Goal: Information Seeking & Learning: Find specific fact

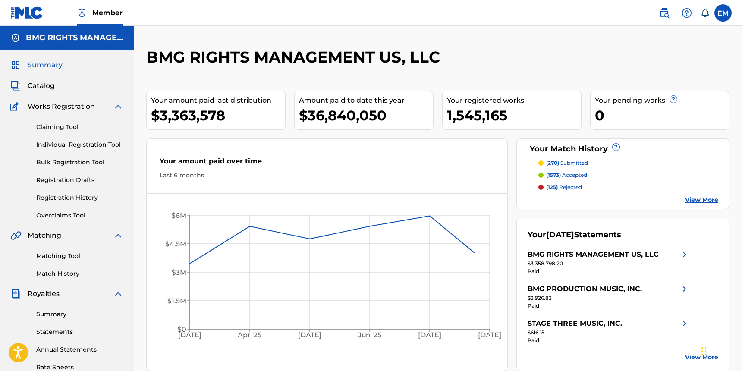
click at [666, 18] on img at bounding box center [664, 13] width 10 height 10
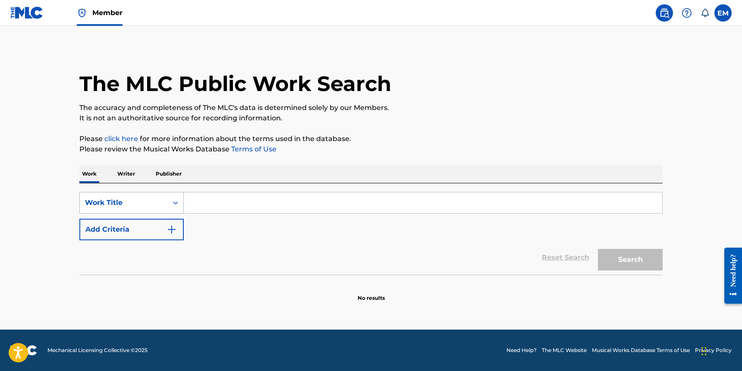
click at [164, 201] on div "Work Title" at bounding box center [124, 203] width 88 height 16
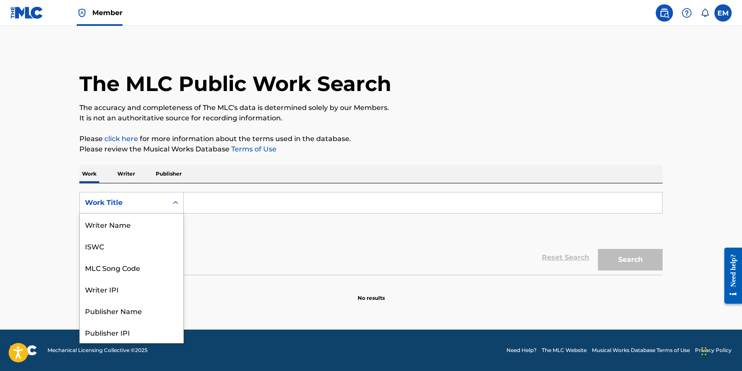
scroll to position [43, 0]
click at [155, 224] on div "MLC Song Code" at bounding box center [132, 225] width 104 height 22
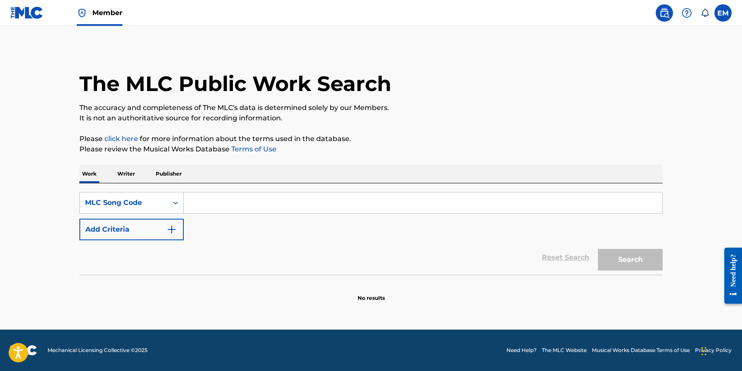
click at [470, 203] on input "Search Form" at bounding box center [423, 202] width 479 height 21
paste input "QB0OX6"
type input "QB0OX6"
click at [615, 253] on button "Search" at bounding box center [630, 260] width 65 height 22
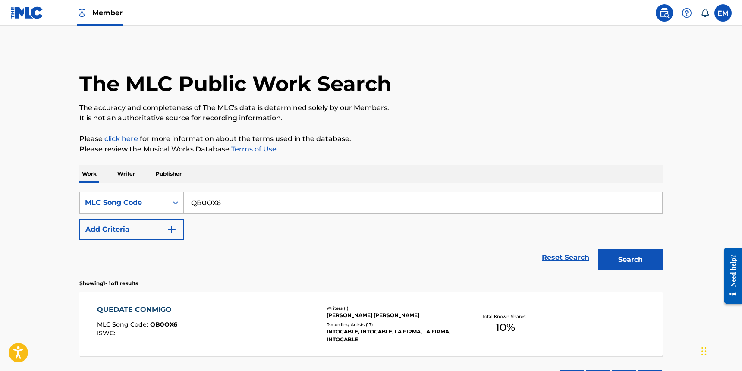
click at [286, 320] on div "QUEDATE CONMIGO MLC Song Code : QB0OX6 ISWC :" at bounding box center [208, 324] width 222 height 39
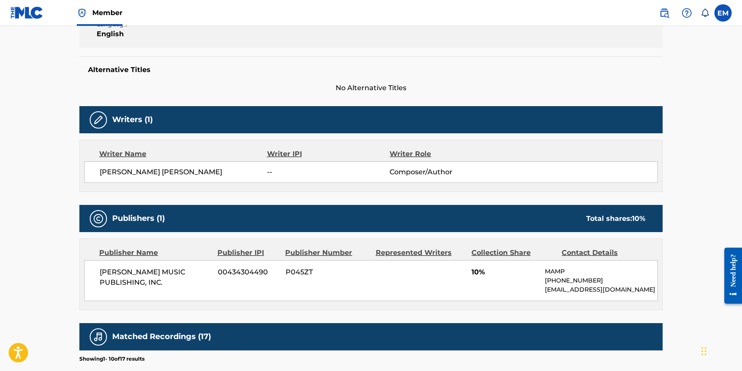
scroll to position [216, 0]
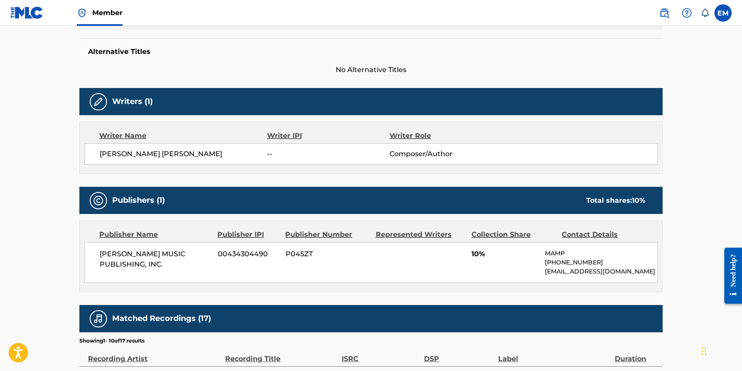
click at [139, 54] on h5 "Alternative Titles" at bounding box center [371, 51] width 566 height 9
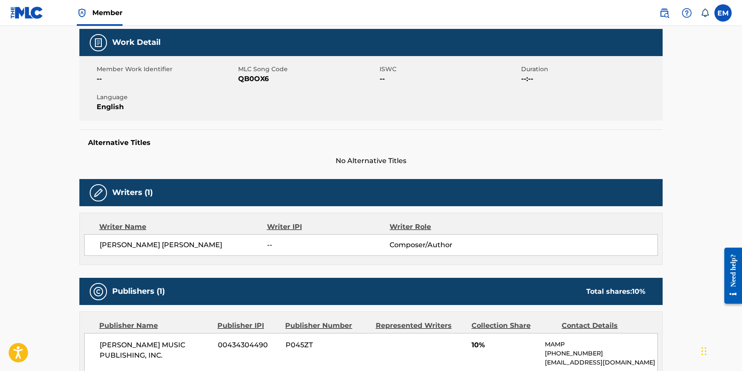
scroll to position [0, 0]
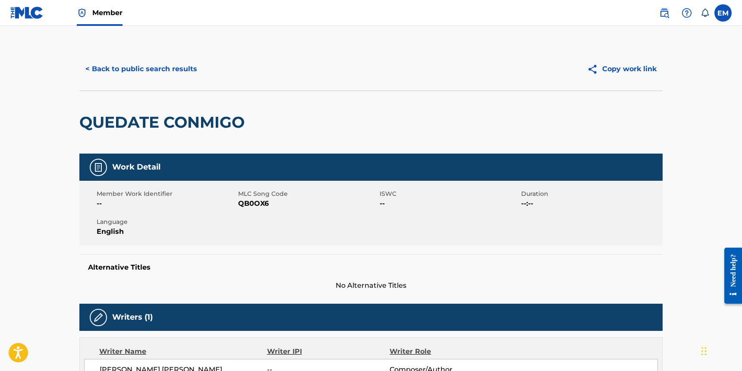
click at [184, 58] on div "< Back to public search results Copy work link" at bounding box center [370, 68] width 583 height 43
click at [171, 71] on button "< Back to public search results" at bounding box center [141, 69] width 124 height 22
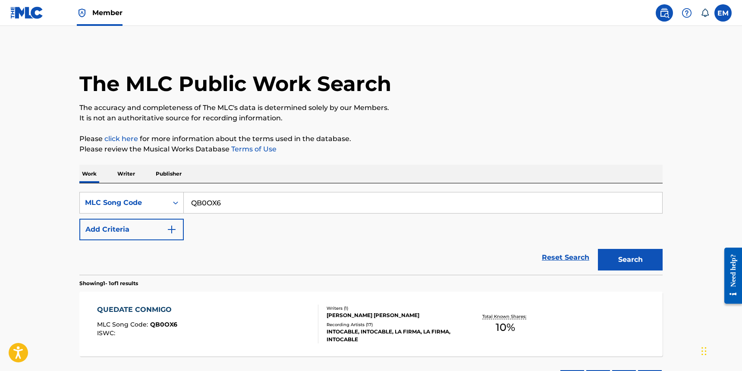
click at [246, 200] on input "QB0OX6" at bounding box center [423, 202] width 479 height 21
click at [458, 208] on input "QB0OX6" at bounding box center [423, 202] width 479 height 21
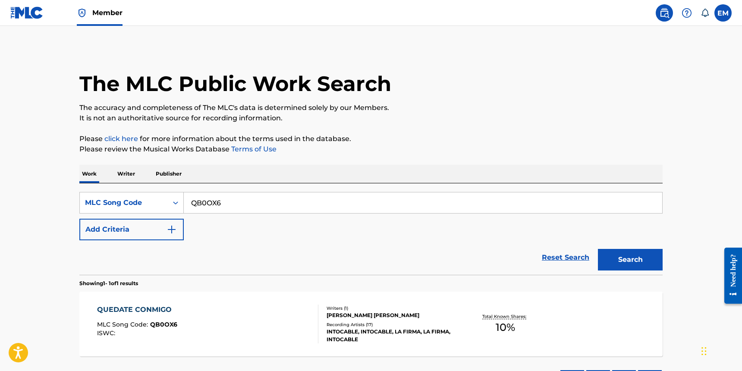
paste input "CA5301"
type input "CA5301"
click at [629, 255] on button "Search" at bounding box center [630, 260] width 65 height 22
click at [199, 298] on div "CULPABLE FUI (CULPABLE SOY) MLC Song Code : CA5301 ISWC : T3090416750 Writers (…" at bounding box center [370, 324] width 583 height 65
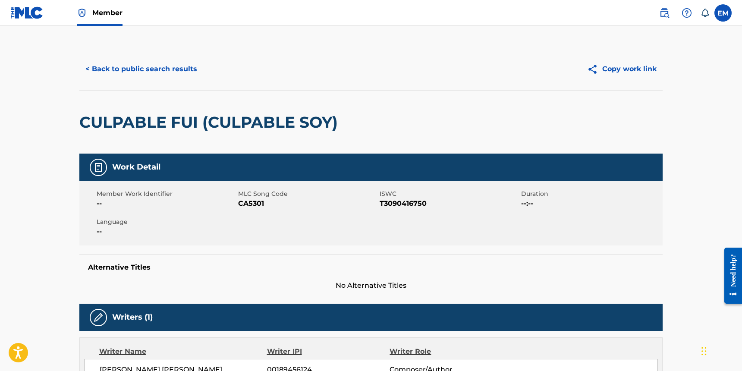
click at [166, 123] on h2 "CULPABLE FUI (CULPABLE SOY)" at bounding box center [210, 122] width 263 height 19
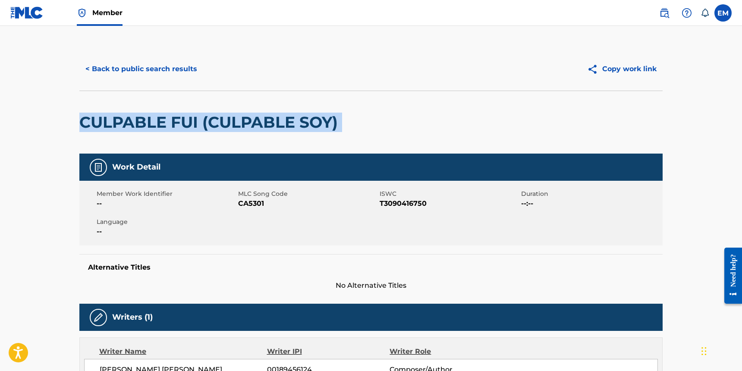
click at [166, 123] on h2 "CULPABLE FUI (CULPABLE SOY)" at bounding box center [210, 122] width 263 height 19
copy div "CULPABLE FUI (CULPABLE SOY)"
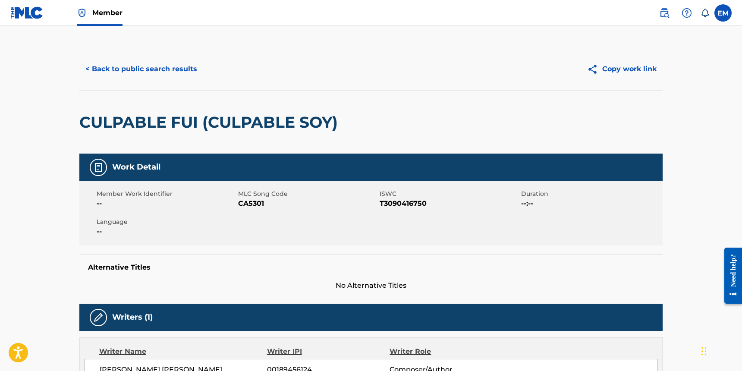
click at [220, 217] on div "Member Work Identifier -- MLC Song Code CA5301 ISWC T3090416750 Duration --:-- …" at bounding box center [370, 213] width 583 height 65
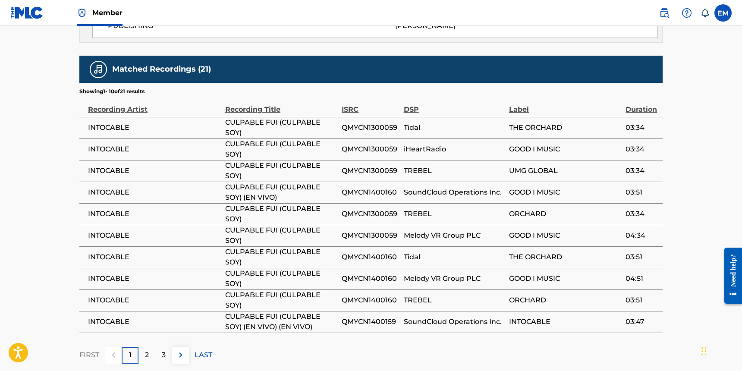
scroll to position [561, 0]
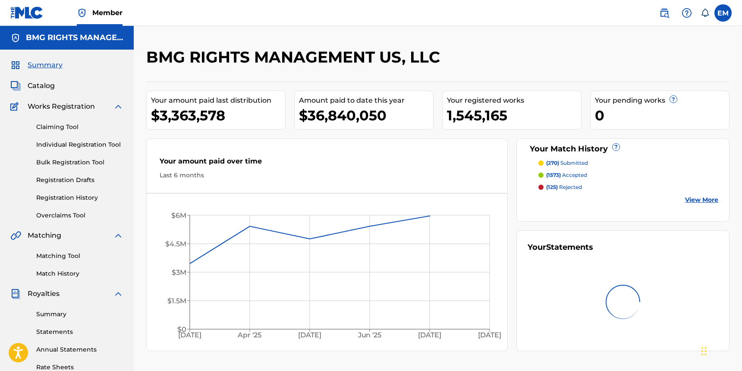
drag, startPoint x: 661, startPoint y: 17, endPoint x: 655, endPoint y: 17, distance: 6.1
click at [661, 17] on img at bounding box center [664, 13] width 10 height 10
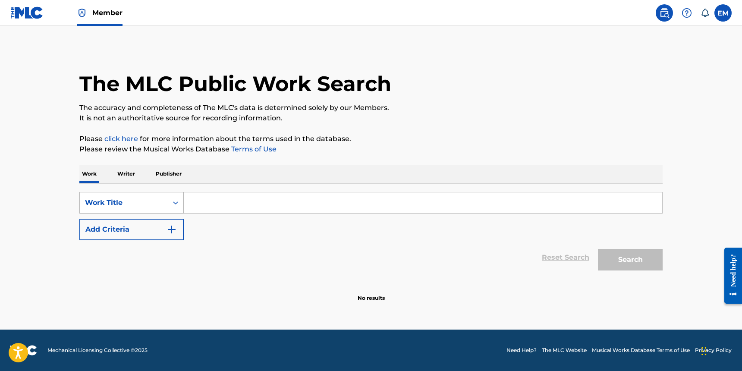
click at [177, 207] on div "Search Form" at bounding box center [176, 203] width 16 height 16
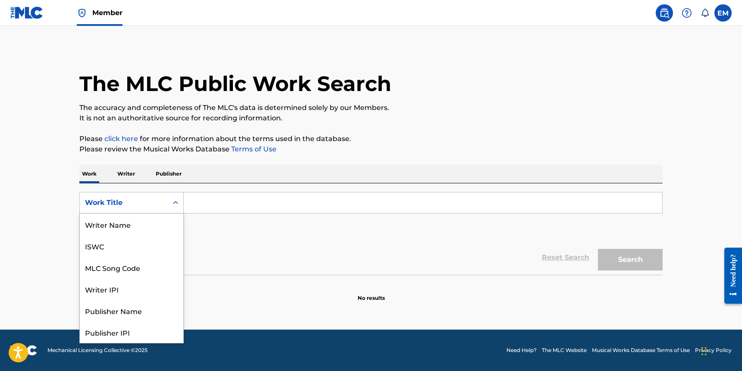
scroll to position [43, 0]
click at [132, 217] on div "MLC Song Code" at bounding box center [132, 225] width 104 height 22
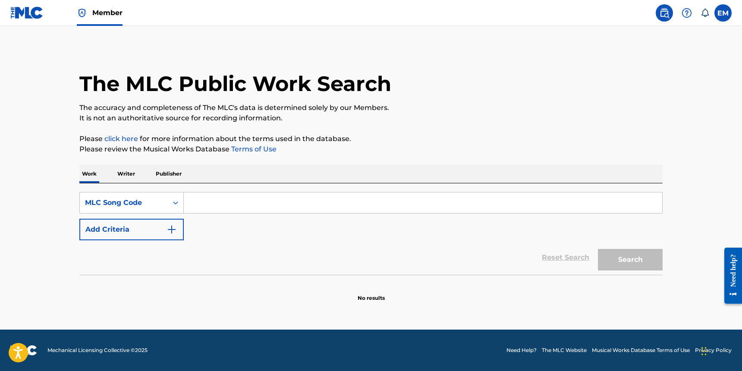
click at [336, 195] on input "Search Form" at bounding box center [423, 202] width 479 height 21
paste input "CV8APD"
type input "CV8APD"
click at [640, 263] on button "Search" at bounding box center [630, 260] width 65 height 22
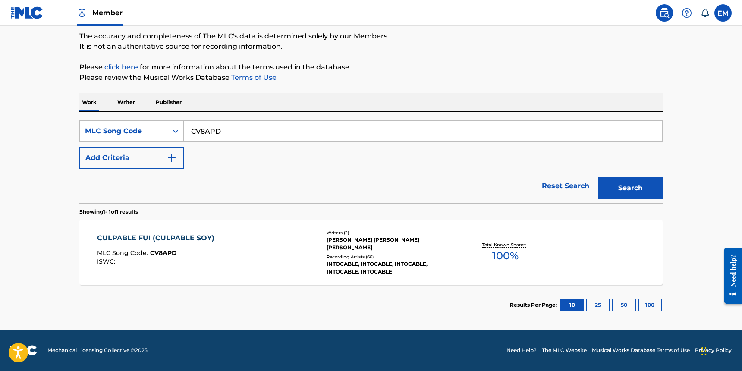
scroll to position [0, 0]
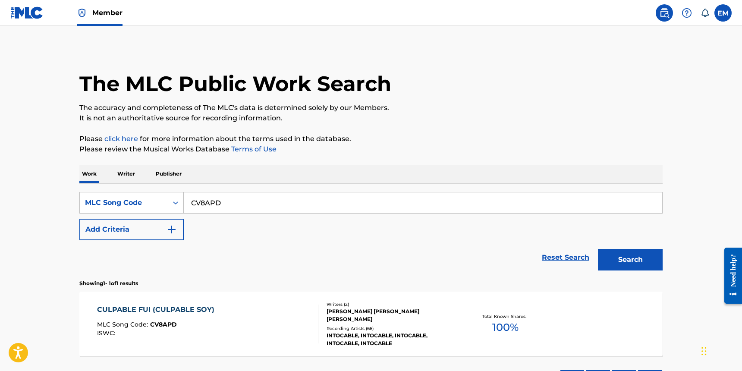
click at [234, 316] on div "CULPABLE FUI (CULPABLE SOY) MLC Song Code : CV8APD ISWC :" at bounding box center [208, 324] width 222 height 39
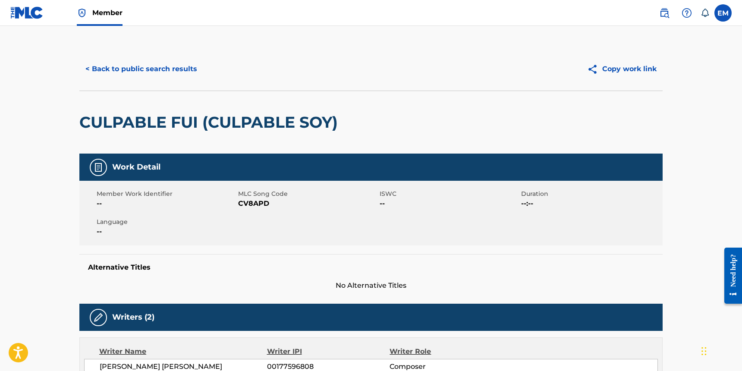
click at [173, 72] on button "< Back to public search results" at bounding box center [141, 69] width 124 height 22
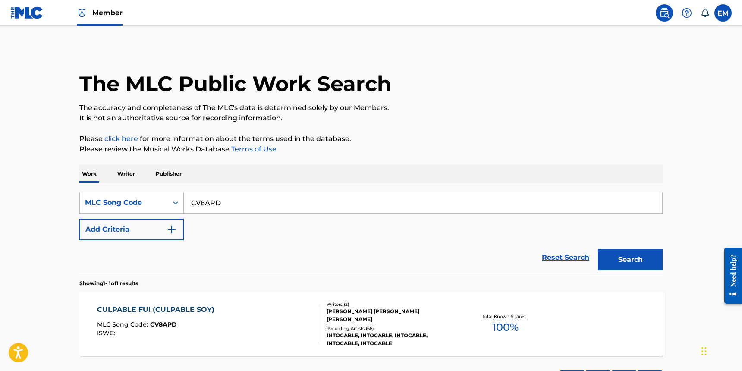
click at [248, 207] on input "CV8APD" at bounding box center [423, 202] width 479 height 21
paste input "A5301"
type input "CA5301"
click at [606, 255] on button "Search" at bounding box center [630, 260] width 65 height 22
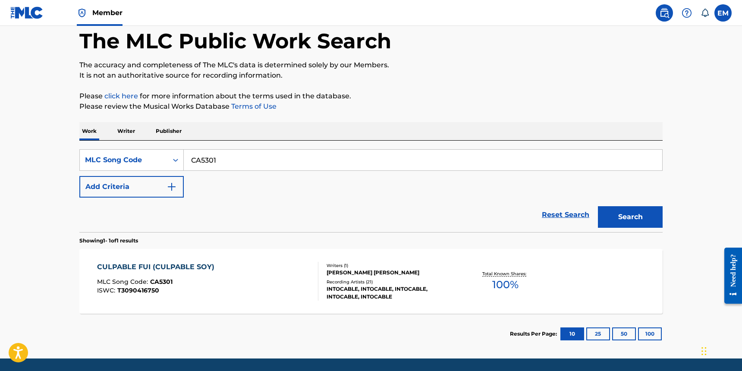
scroll to position [43, 0]
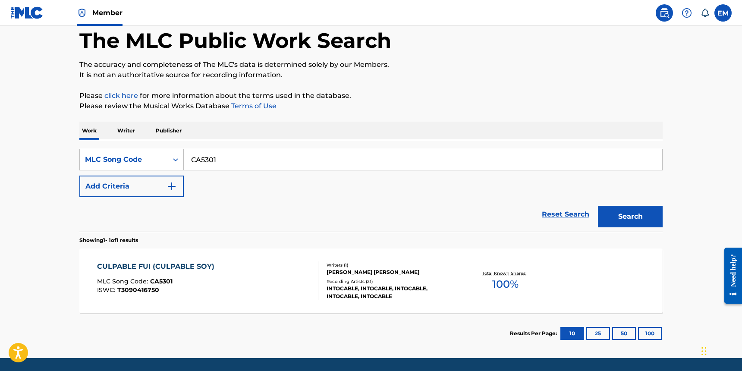
click at [281, 287] on div "CULPABLE FUI (CULPABLE SOY) MLC Song Code : CA5301 ISWC : T3090416750" at bounding box center [208, 280] width 222 height 39
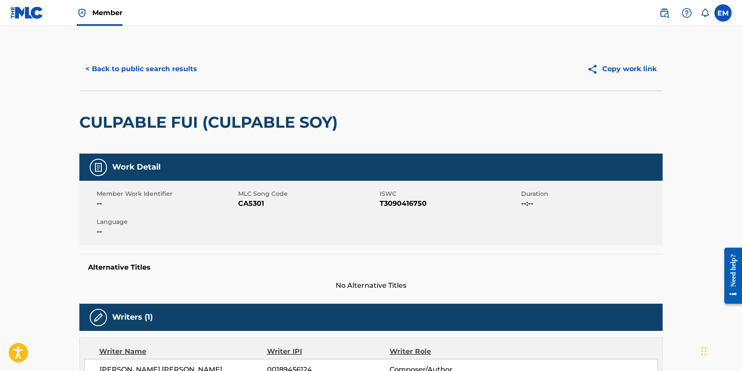
click at [195, 64] on button "< Back to public search results" at bounding box center [141, 69] width 124 height 22
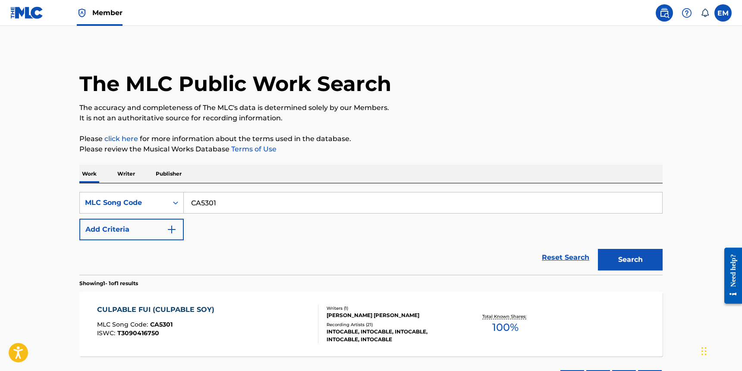
scroll to position [43, 0]
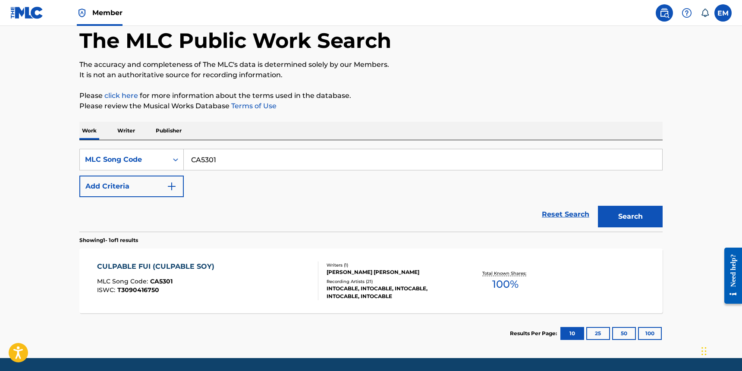
click at [216, 154] on input "CA5301" at bounding box center [423, 159] width 479 height 21
paste input "78300"
type input "C78300"
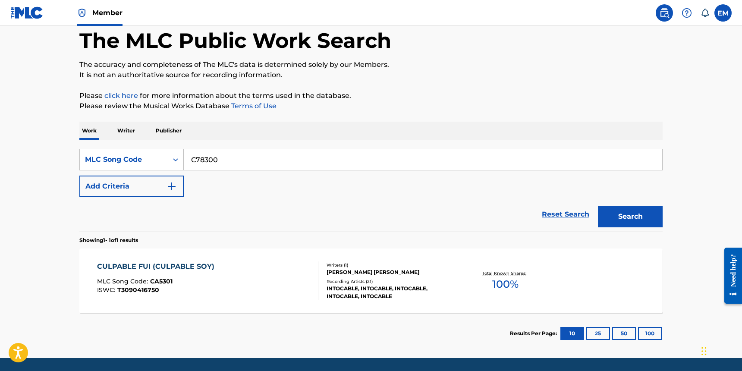
click at [636, 215] on button "Search" at bounding box center [630, 217] width 65 height 22
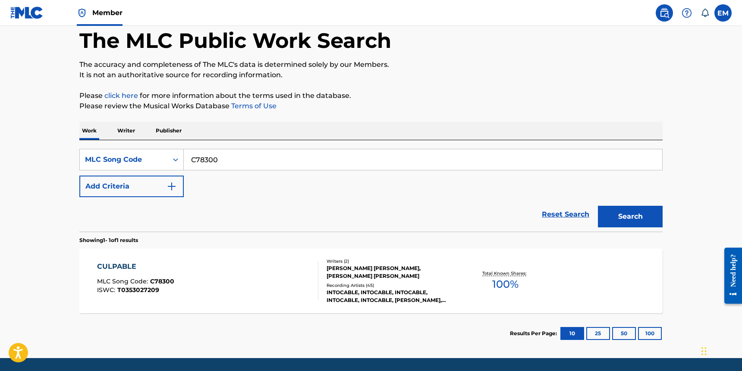
click at [271, 270] on div "CULPABLE MLC Song Code : C78300 ISWC : T0353027209" at bounding box center [208, 280] width 222 height 39
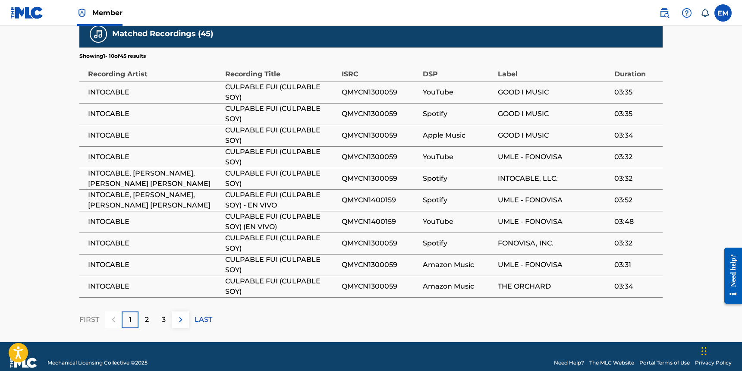
scroll to position [705, 0]
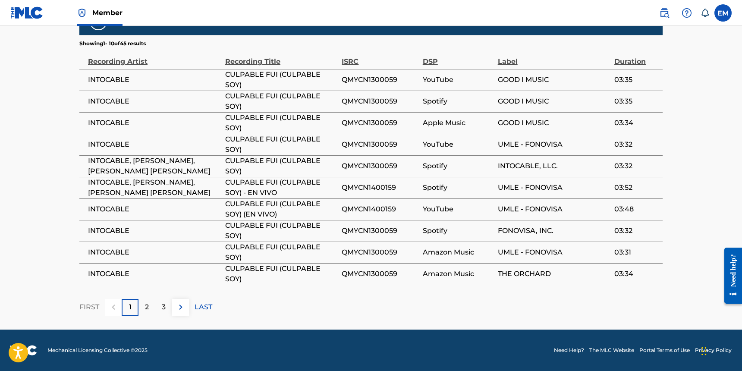
click at [149, 305] on div "2" at bounding box center [147, 307] width 17 height 17
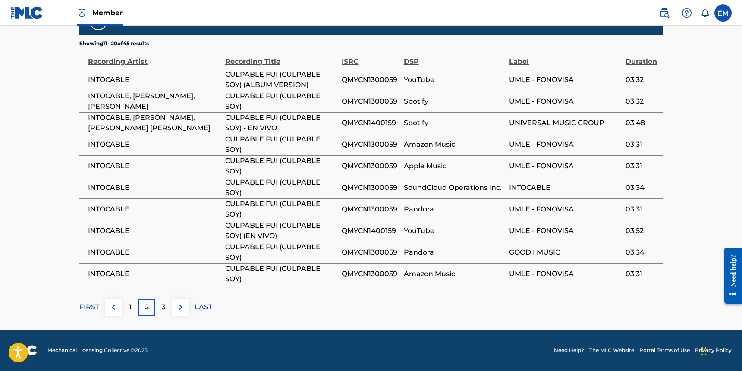
click at [158, 305] on div "3" at bounding box center [163, 307] width 17 height 17
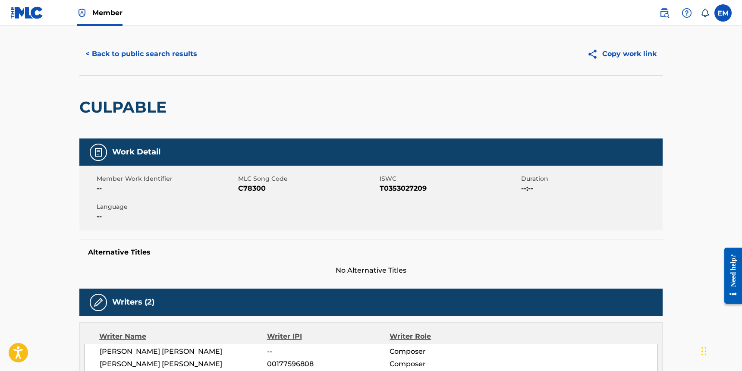
scroll to position [0, 0]
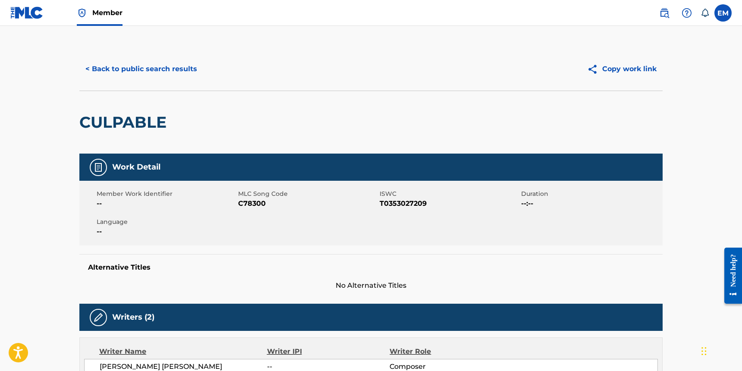
click at [186, 73] on button "< Back to public search results" at bounding box center [141, 69] width 124 height 22
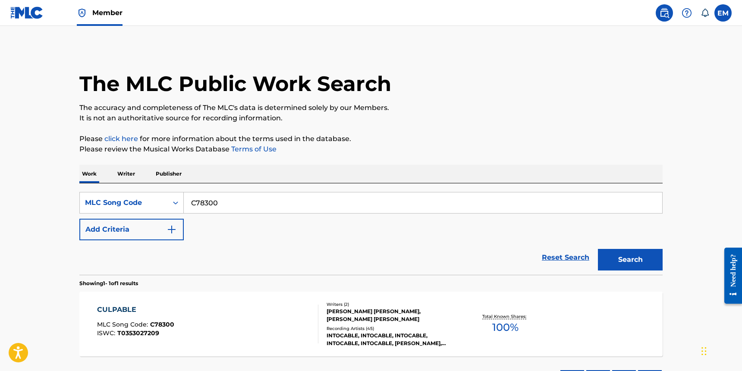
scroll to position [43, 0]
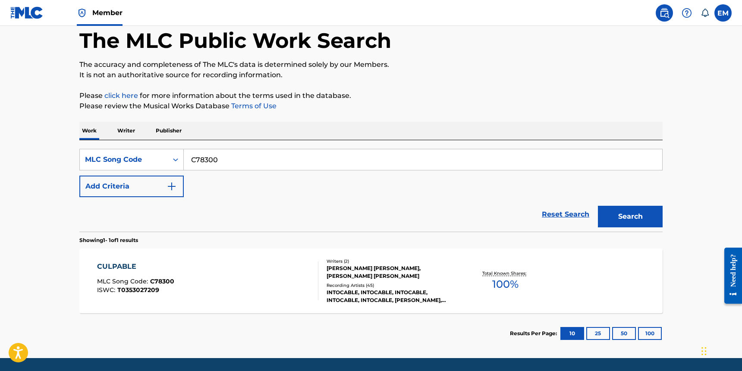
click at [265, 259] on div "CULPABLE MLC Song Code : C78300 ISWC : T0353027209 Writers ( 2 ) GUSTAVO CUAUHT…" at bounding box center [370, 281] width 583 height 65
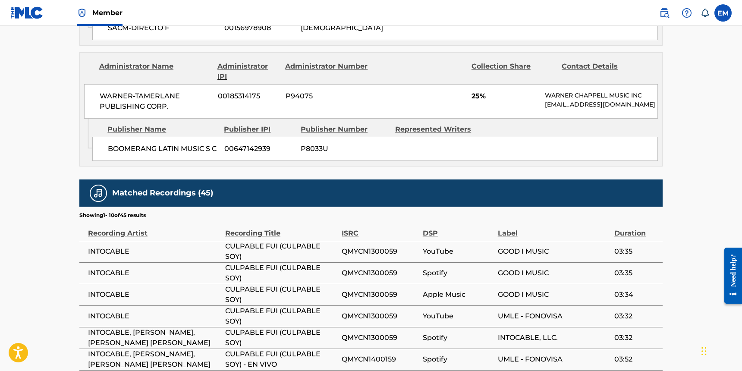
scroll to position [705, 0]
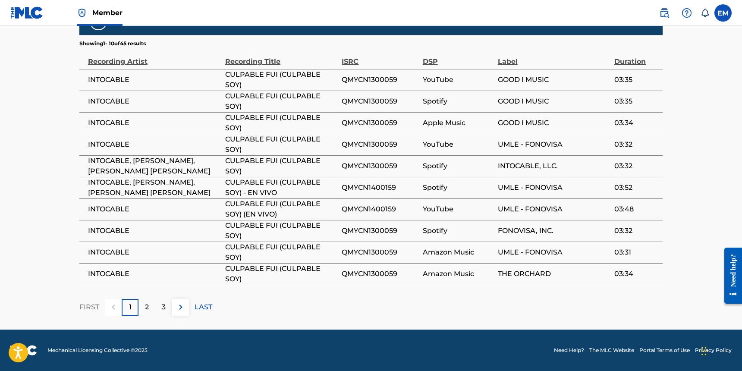
click at [147, 304] on p "2" at bounding box center [147, 307] width 4 height 10
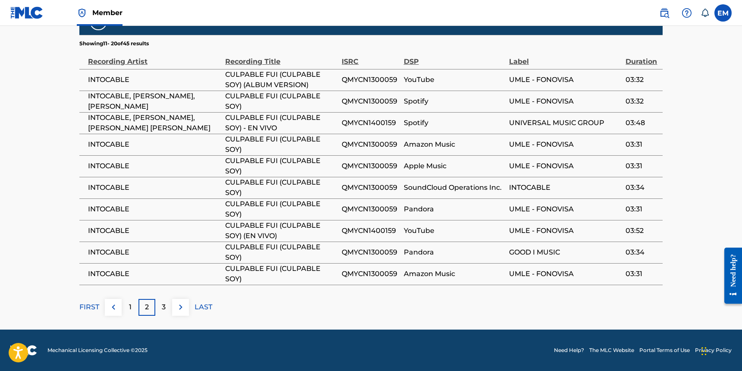
click at [166, 308] on div "3" at bounding box center [163, 307] width 17 height 17
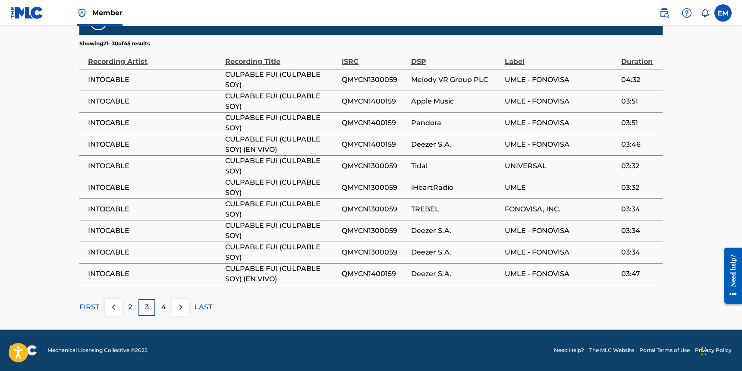
click at [164, 307] on p "4" at bounding box center [163, 307] width 5 height 10
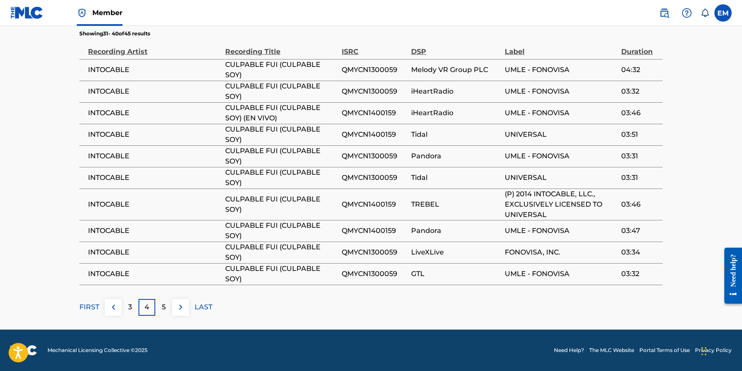
click at [126, 315] on div "3" at bounding box center [130, 307] width 17 height 17
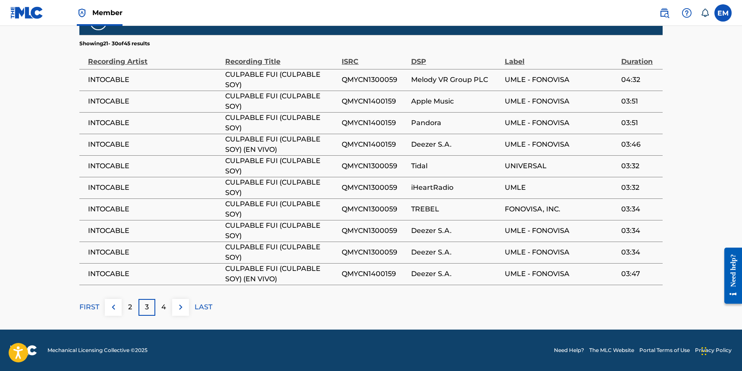
click at [126, 310] on div "2" at bounding box center [130, 307] width 17 height 17
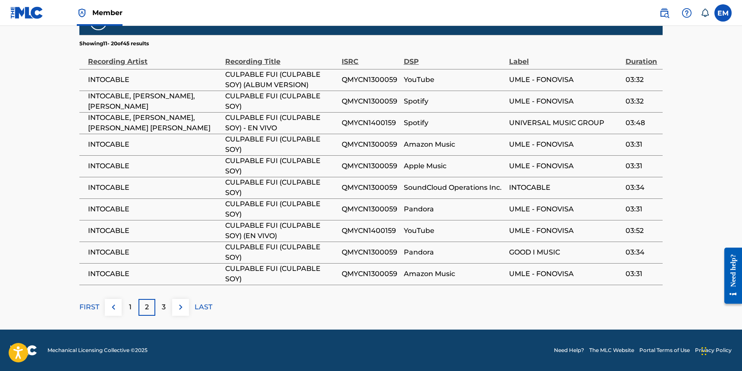
click at [129, 309] on p "1" at bounding box center [130, 307] width 3 height 10
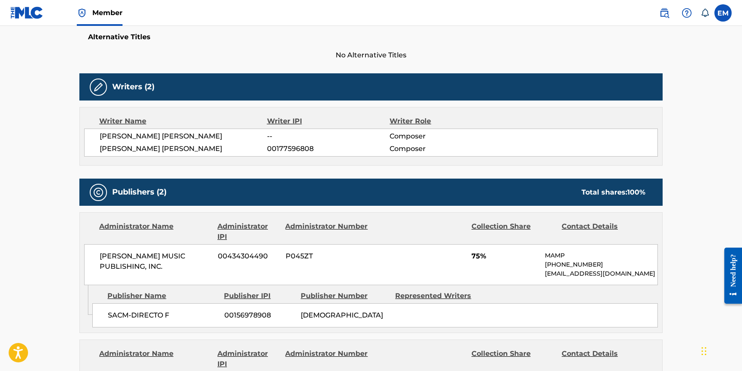
scroll to position [0, 0]
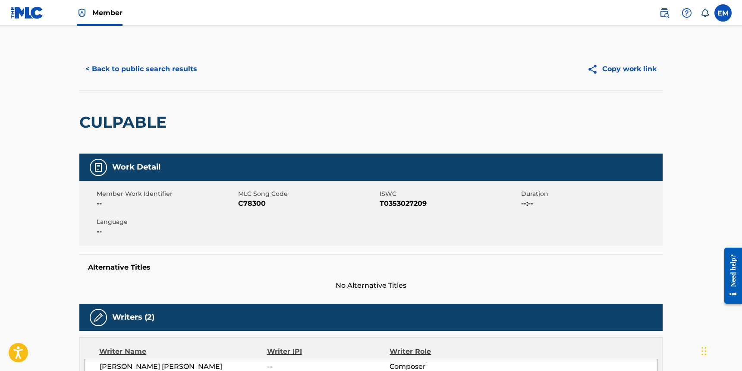
click at [150, 69] on button "< Back to public search results" at bounding box center [141, 69] width 124 height 22
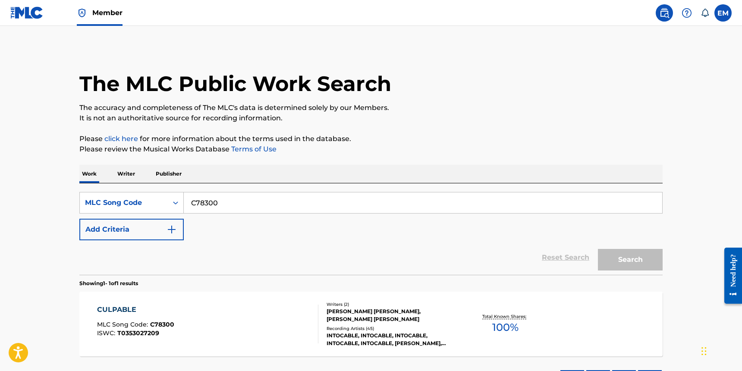
scroll to position [43, 0]
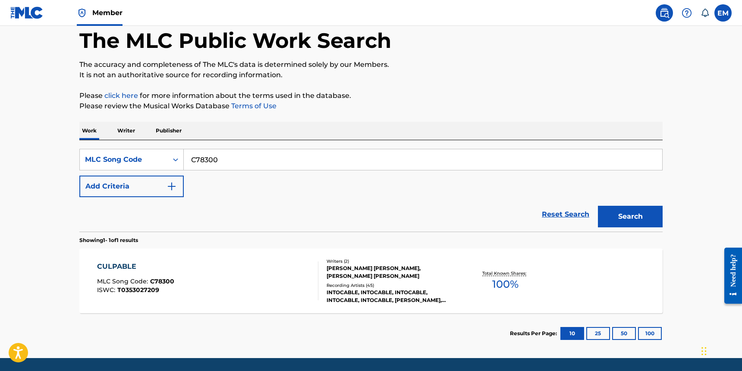
drag, startPoint x: 228, startPoint y: 163, endPoint x: 186, endPoint y: 160, distance: 42.8
click at [186, 160] on input "C78300" at bounding box center [423, 159] width 479 height 21
paste input "DA3EE6"
type input "DA3EE6"
click at [617, 215] on button "Search" at bounding box center [630, 217] width 65 height 22
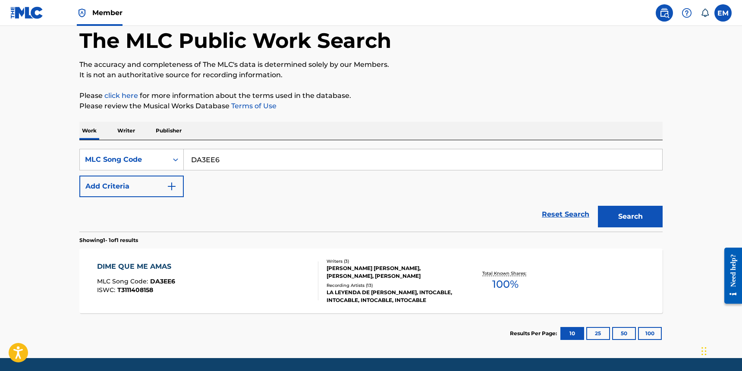
click at [221, 274] on div "DIME QUE ME AMAS MLC Song Code : DA3EE6 ISWC : T3111408158" at bounding box center [208, 280] width 222 height 39
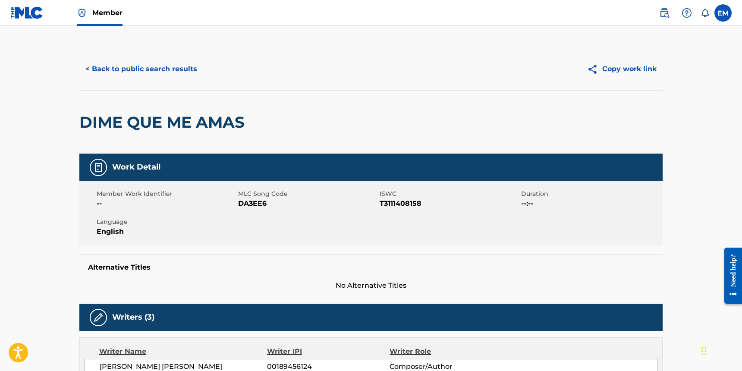
click at [177, 121] on h2 "DIME QUE ME AMAS" at bounding box center [164, 122] width 170 height 19
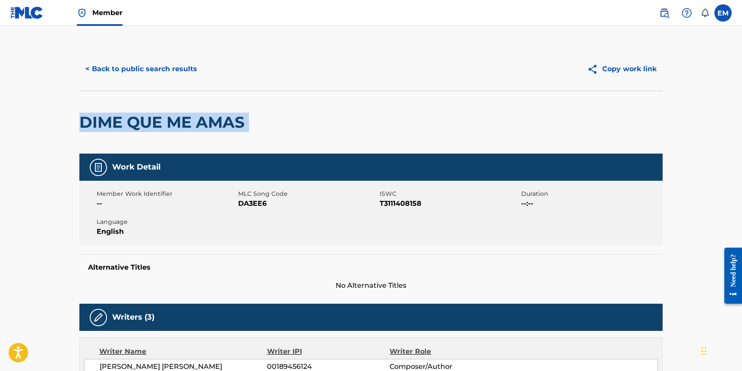
click at [177, 121] on h2 "DIME QUE ME AMAS" at bounding box center [164, 122] width 170 height 19
copy div "DIME QUE ME AMAS"
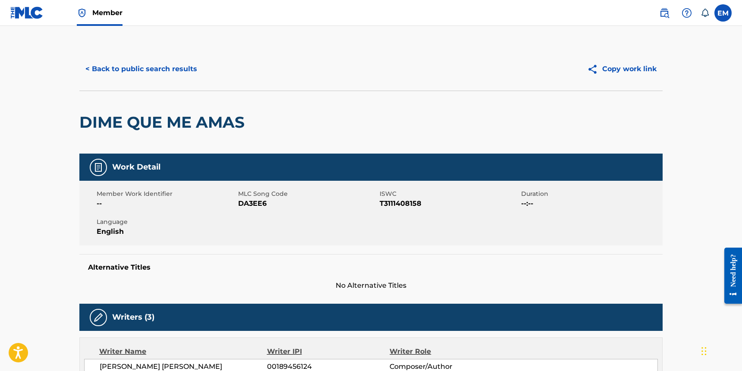
click at [256, 204] on span "DA3EE6" at bounding box center [307, 203] width 139 height 10
copy span "DA3EE6"
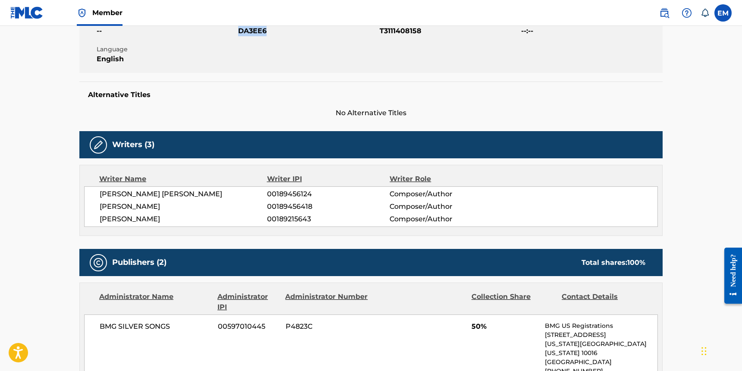
scroll to position [259, 0]
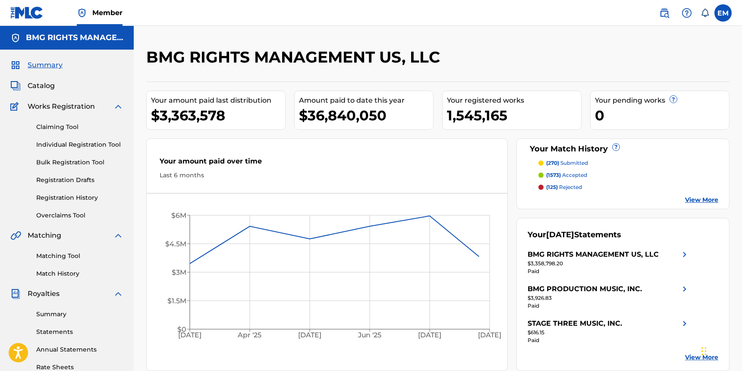
click at [670, 10] on link at bounding box center [664, 12] width 17 height 17
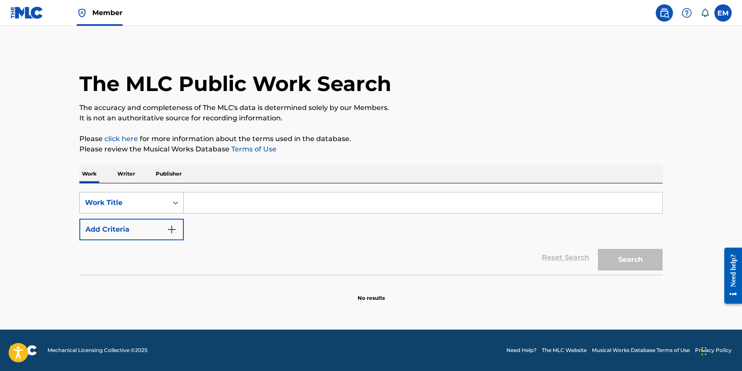
click at [125, 199] on div "Work Title" at bounding box center [124, 203] width 78 height 10
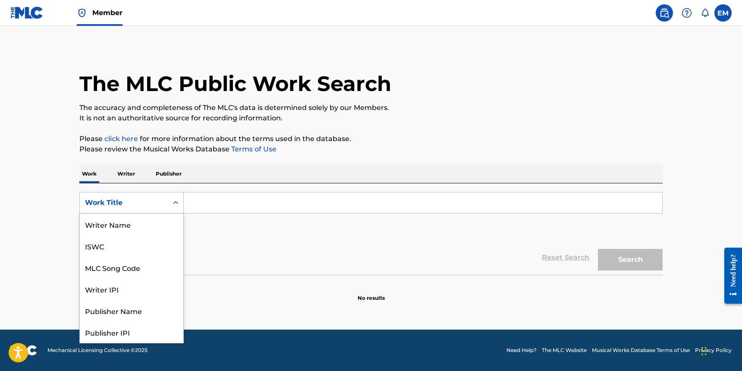
scroll to position [43, 0]
click at [129, 218] on div "MLC Song Code" at bounding box center [132, 225] width 104 height 22
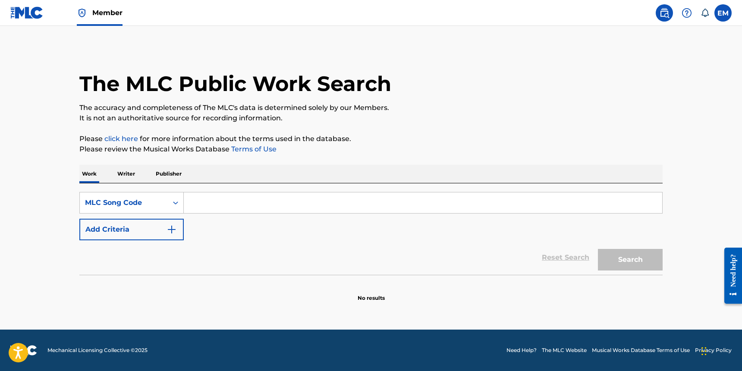
click at [294, 198] on input "Search Form" at bounding box center [423, 202] width 479 height 21
paste input "CV8APD"
type input "CV8APD"
click at [633, 265] on button "Search" at bounding box center [630, 260] width 65 height 22
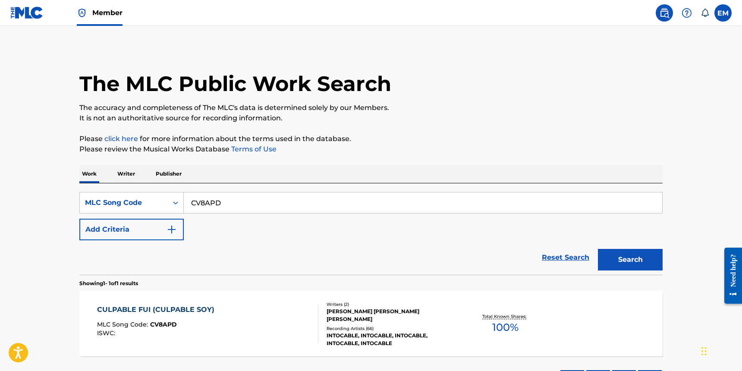
click at [218, 332] on div "CULPABLE FUI (CULPABLE SOY) MLC Song Code : CV8APD ISWC :" at bounding box center [208, 324] width 222 height 39
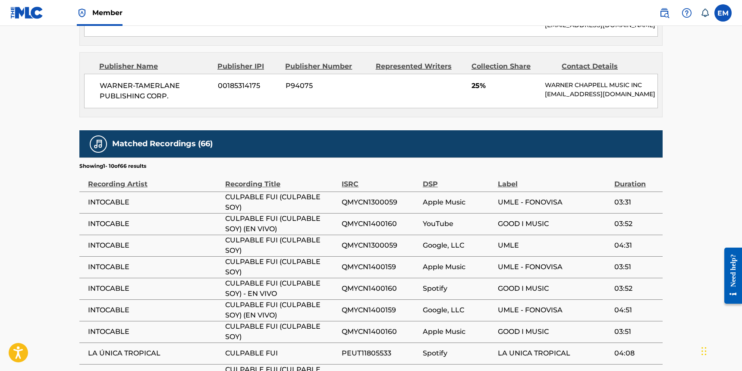
scroll to position [561, 0]
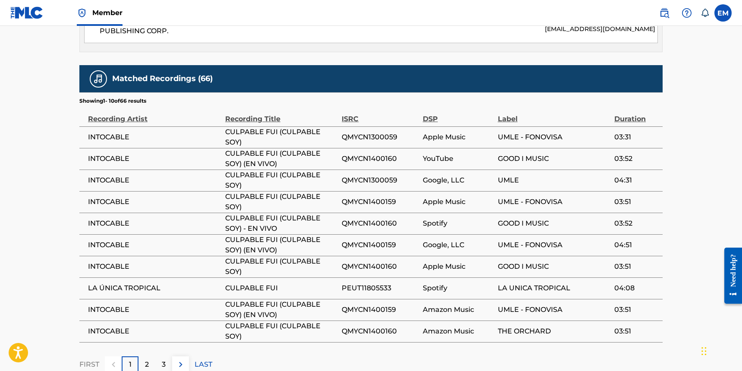
click at [385, 132] on span "QMYCN1300059" at bounding box center [380, 137] width 76 height 10
copy span "QMYCN1300059"
click at [384, 218] on span "QMYCN1400160" at bounding box center [380, 223] width 76 height 10
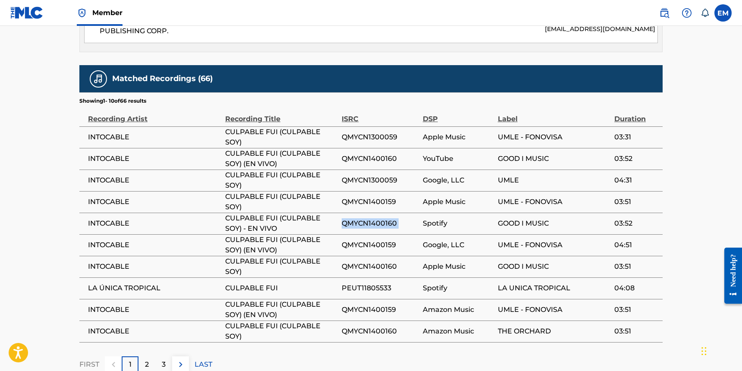
click at [384, 218] on span "QMYCN1400160" at bounding box center [380, 223] width 76 height 10
click at [365, 240] on span "QMYCN1400159" at bounding box center [380, 245] width 76 height 10
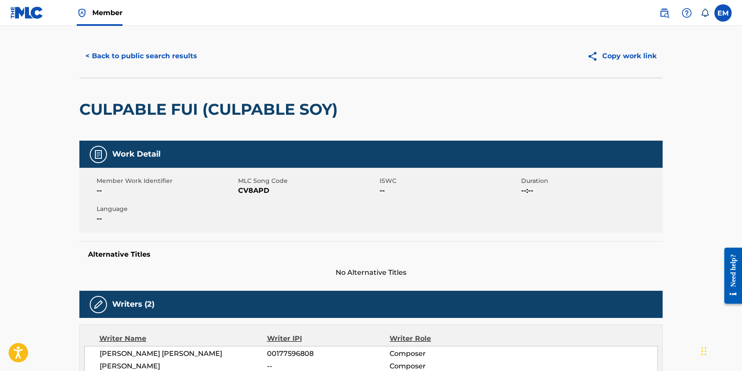
scroll to position [0, 0]
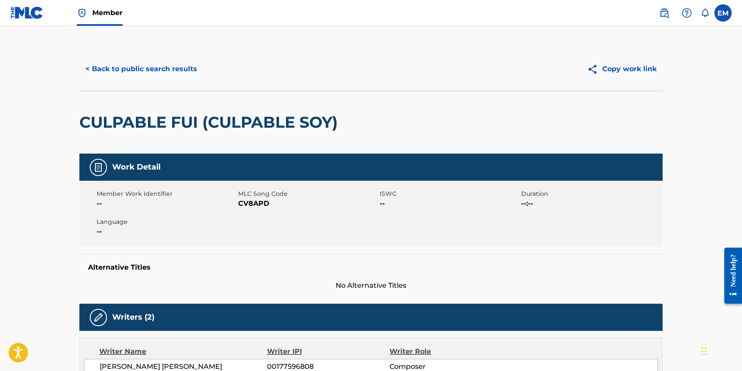
click at [186, 64] on button "< Back to public search results" at bounding box center [141, 69] width 124 height 22
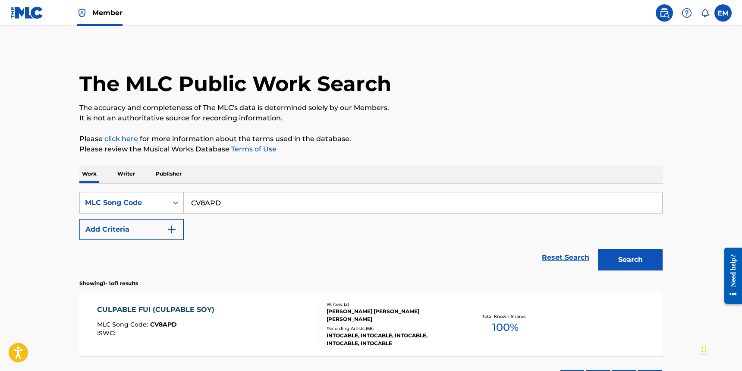
click at [252, 198] on input "CV8APD" at bounding box center [423, 202] width 479 height 21
paste input "D4235C"
type input "D4235C"
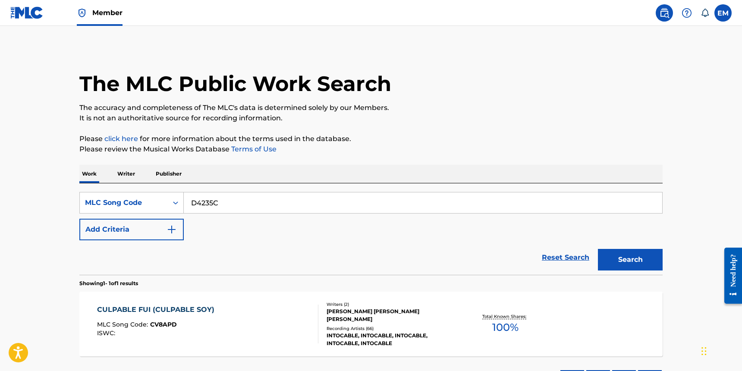
click at [623, 271] on div "Search" at bounding box center [628, 257] width 69 height 35
click at [623, 264] on button "Search" at bounding box center [630, 260] width 65 height 22
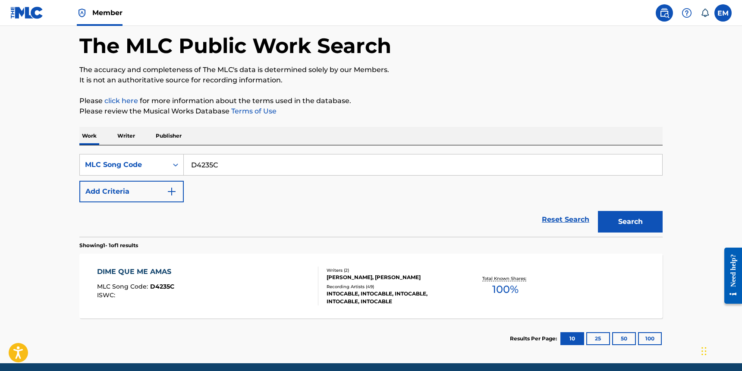
scroll to position [72, 0]
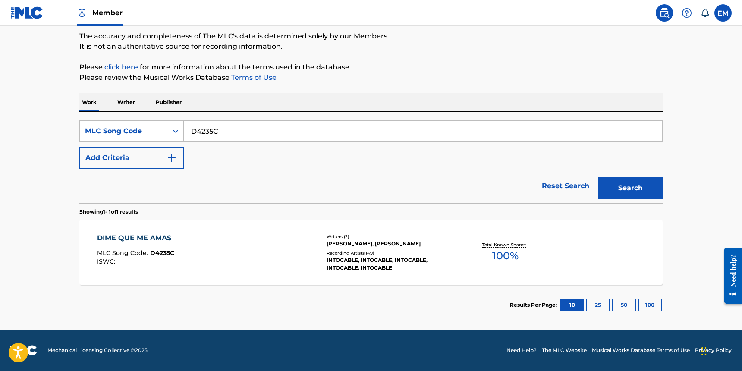
click at [226, 256] on div "DIME QUE ME AMAS MLC Song Code : D4235C ISWC :" at bounding box center [208, 252] width 222 height 39
